Goal: Navigation & Orientation: Find specific page/section

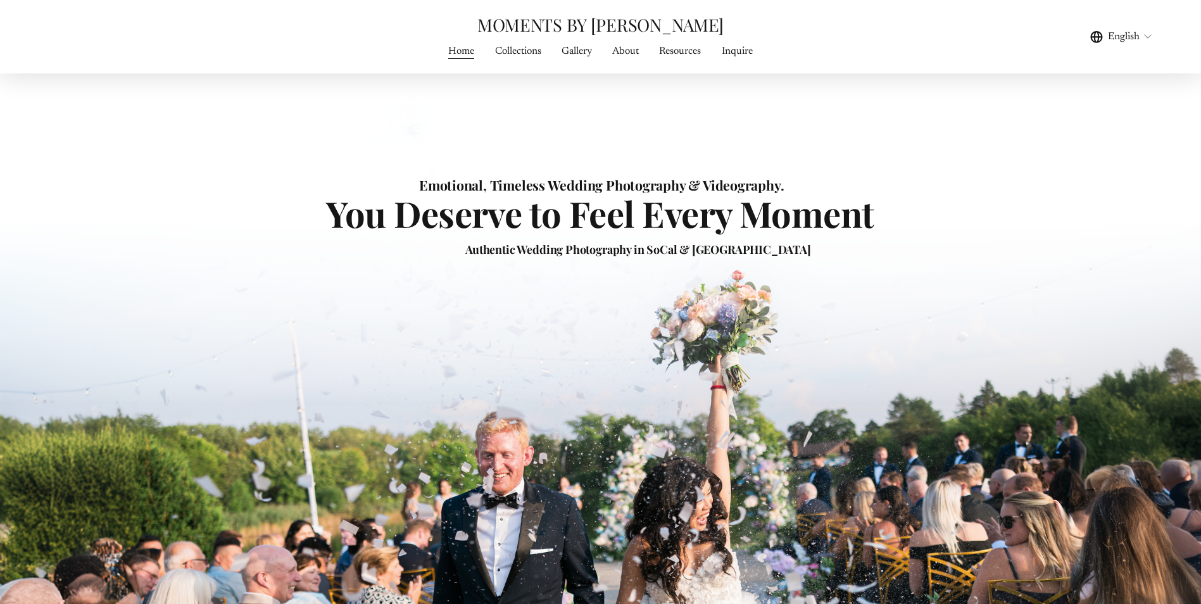
scroll to position [63, 0]
click at [521, 54] on link "Collections" at bounding box center [518, 51] width 46 height 17
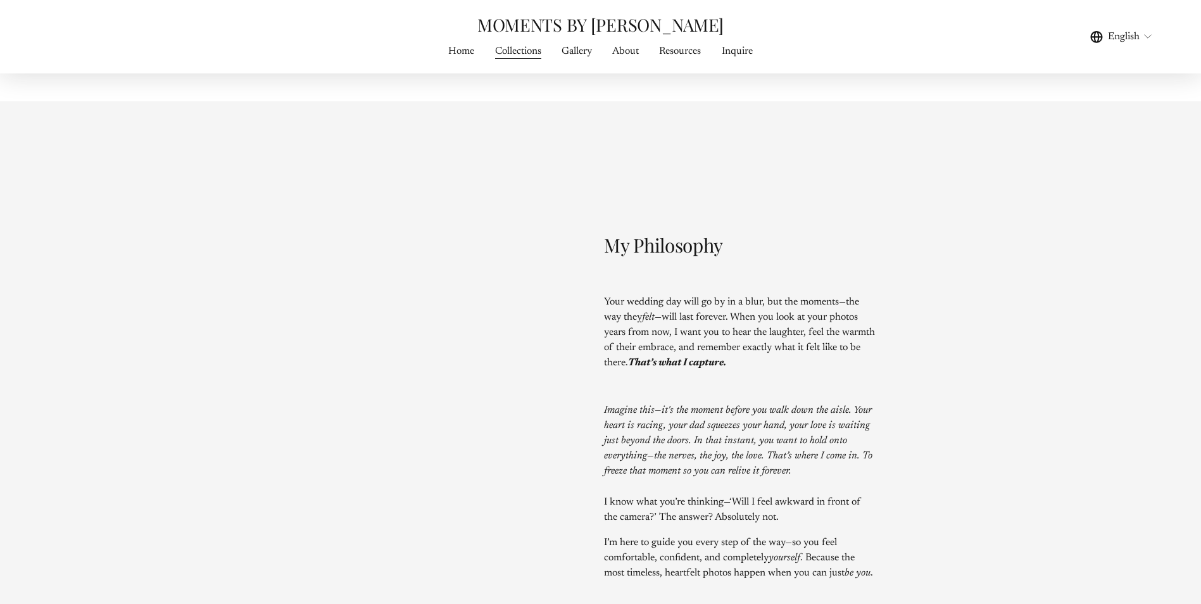
scroll to position [1710, 0]
